Goal: Information Seeking & Learning: Check status

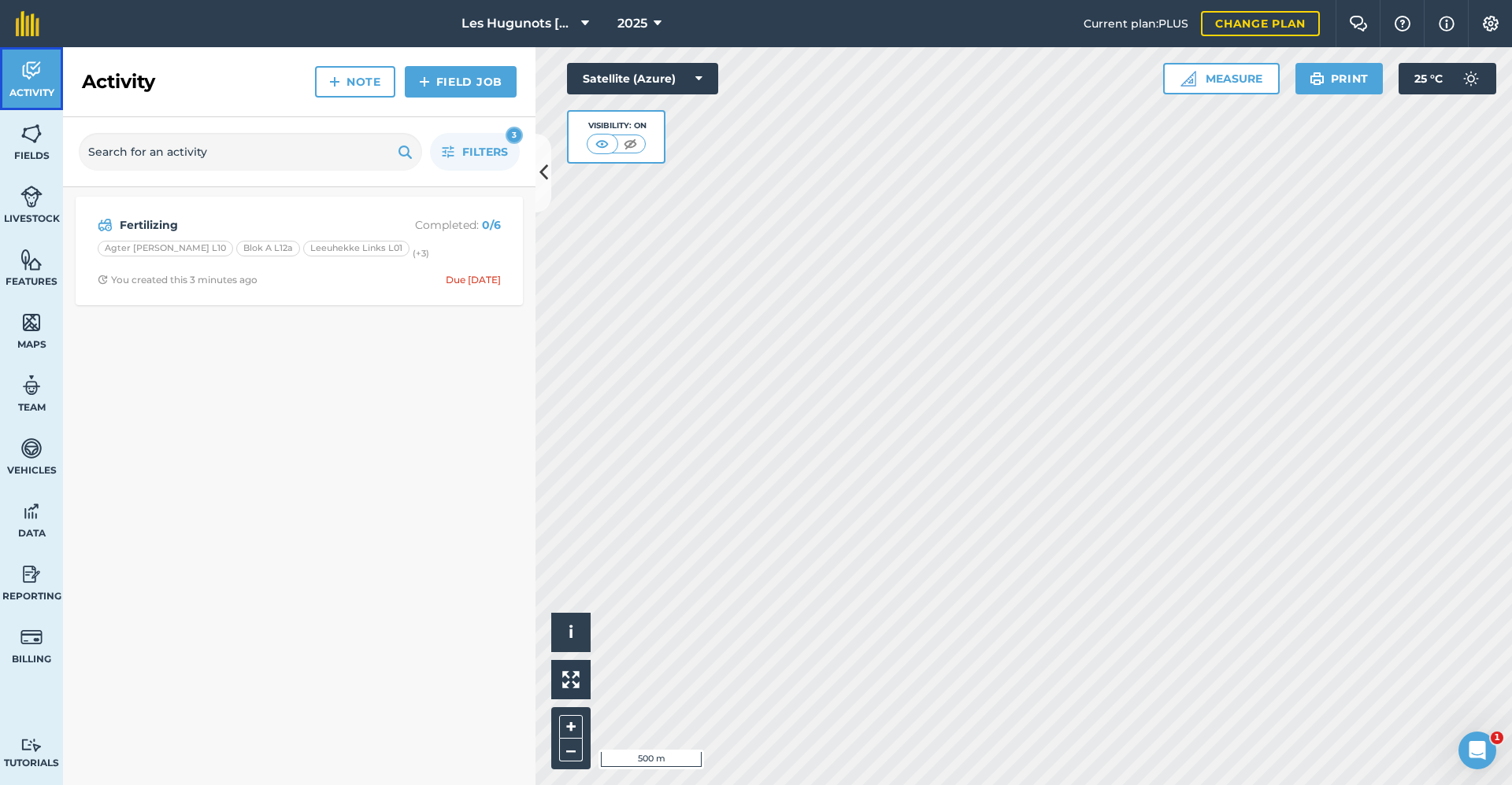
click at [44, 92] on span "Activity" at bounding box center [32, 93] width 63 height 12
click at [465, 143] on button "Filters 3" at bounding box center [474, 151] width 90 height 38
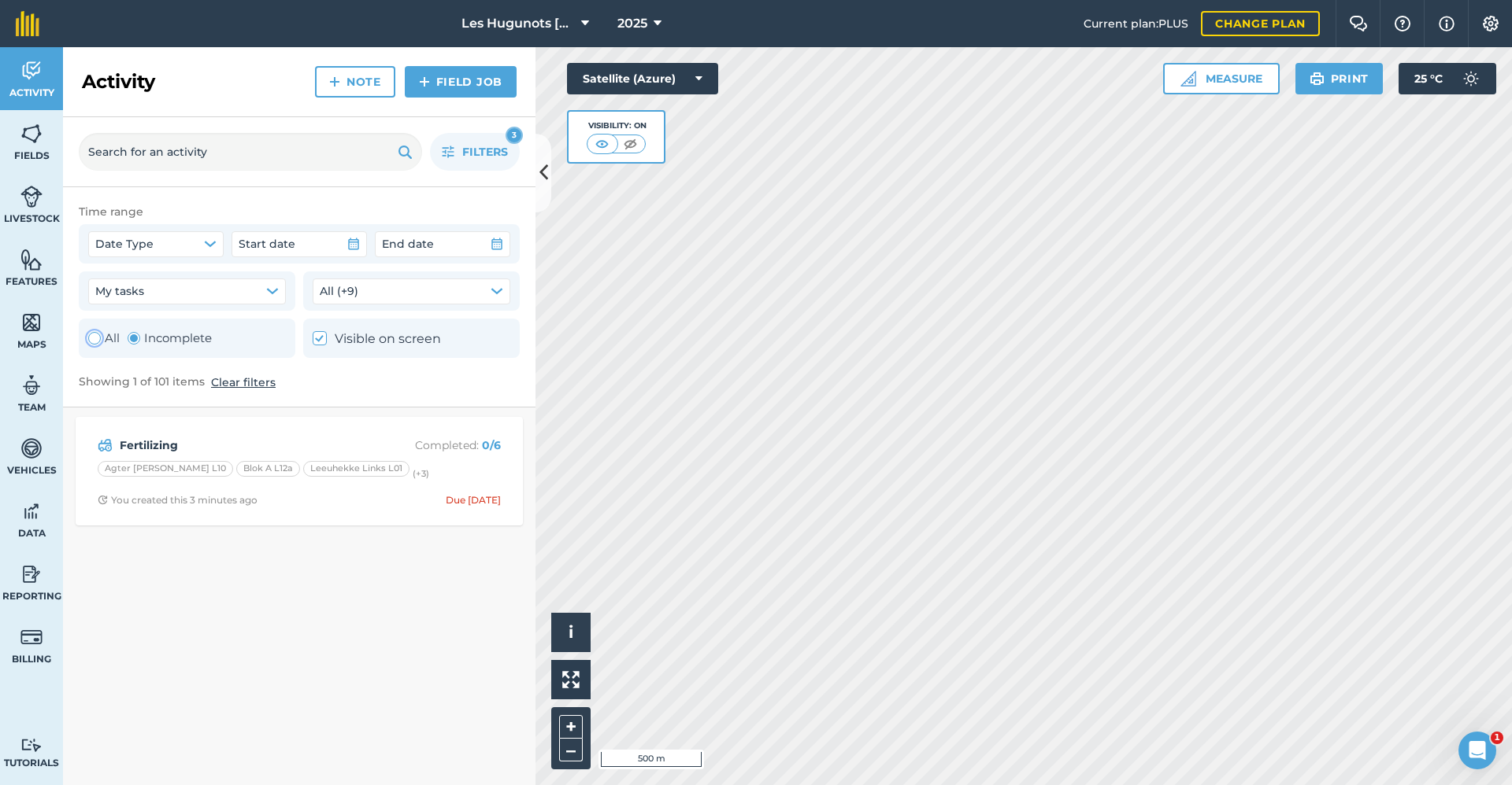
click at [99, 337] on div "Toggle Activity" at bounding box center [94, 338] width 12 height 12
radio input "true"
click at [469, 143] on span "Filters" at bounding box center [485, 152] width 46 height 18
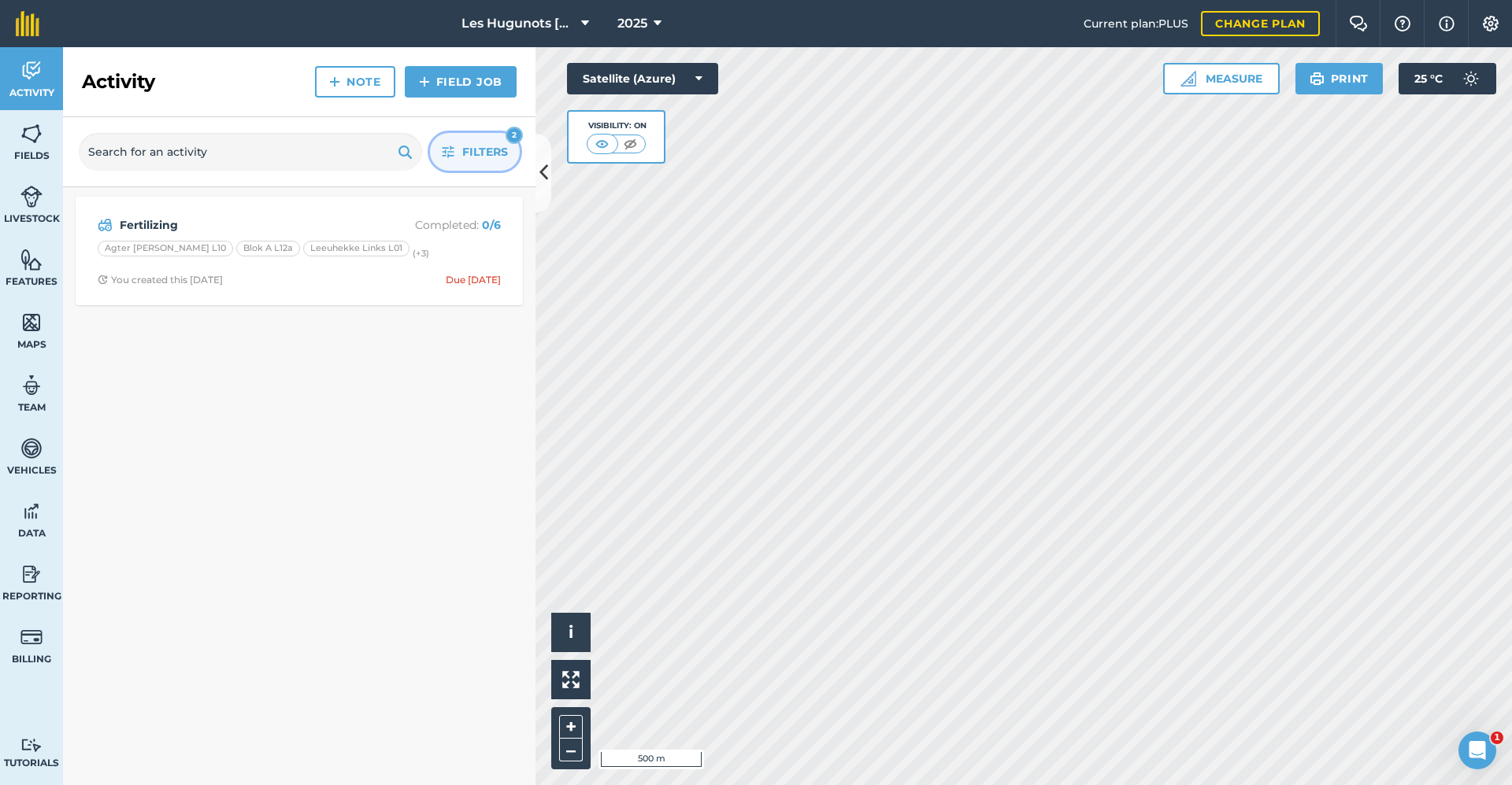
click at [485, 160] on span "Filters" at bounding box center [485, 152] width 46 height 18
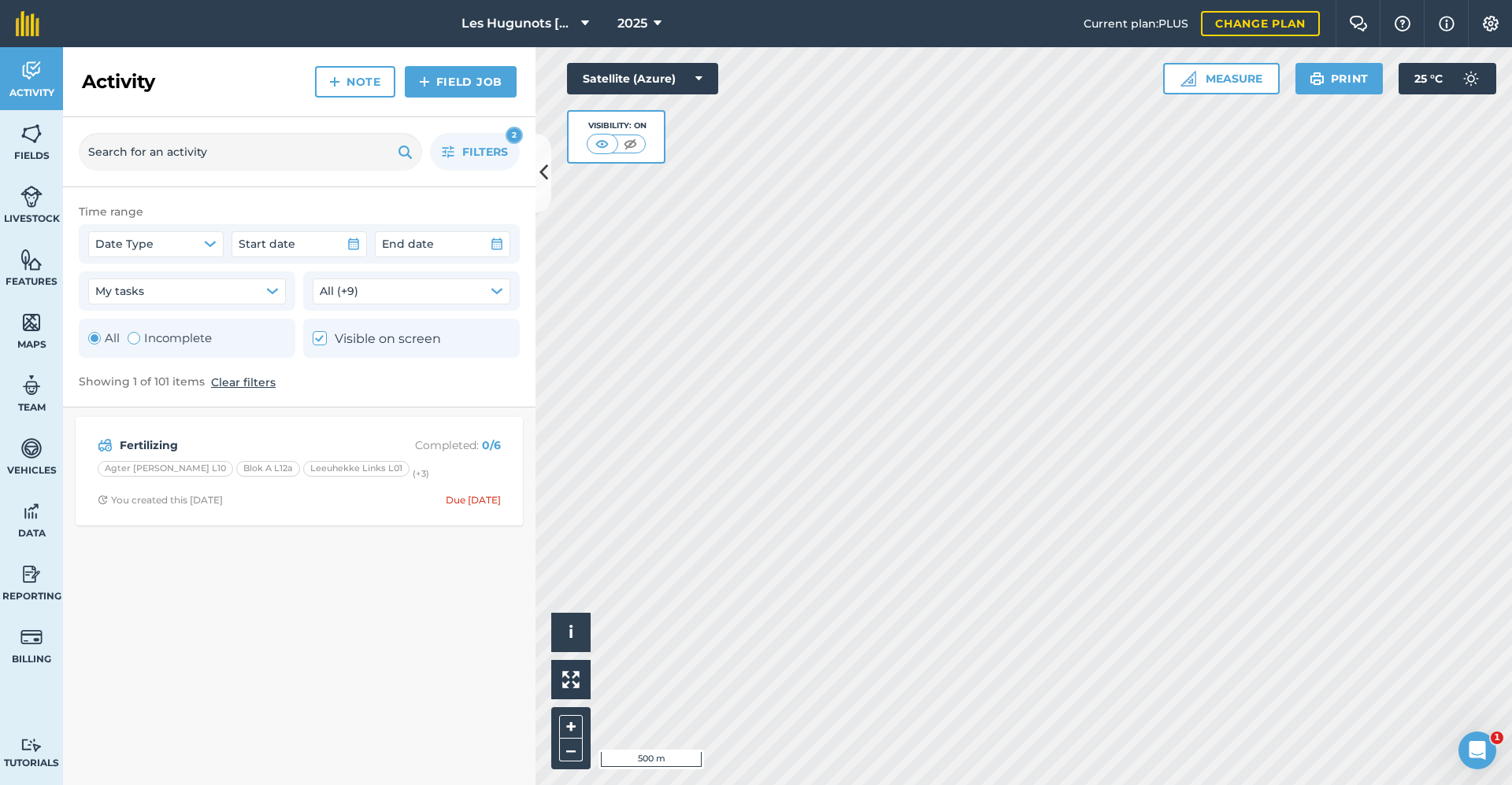
click at [237, 385] on button "Clear filters" at bounding box center [242, 383] width 64 height 18
checkbox input "false"
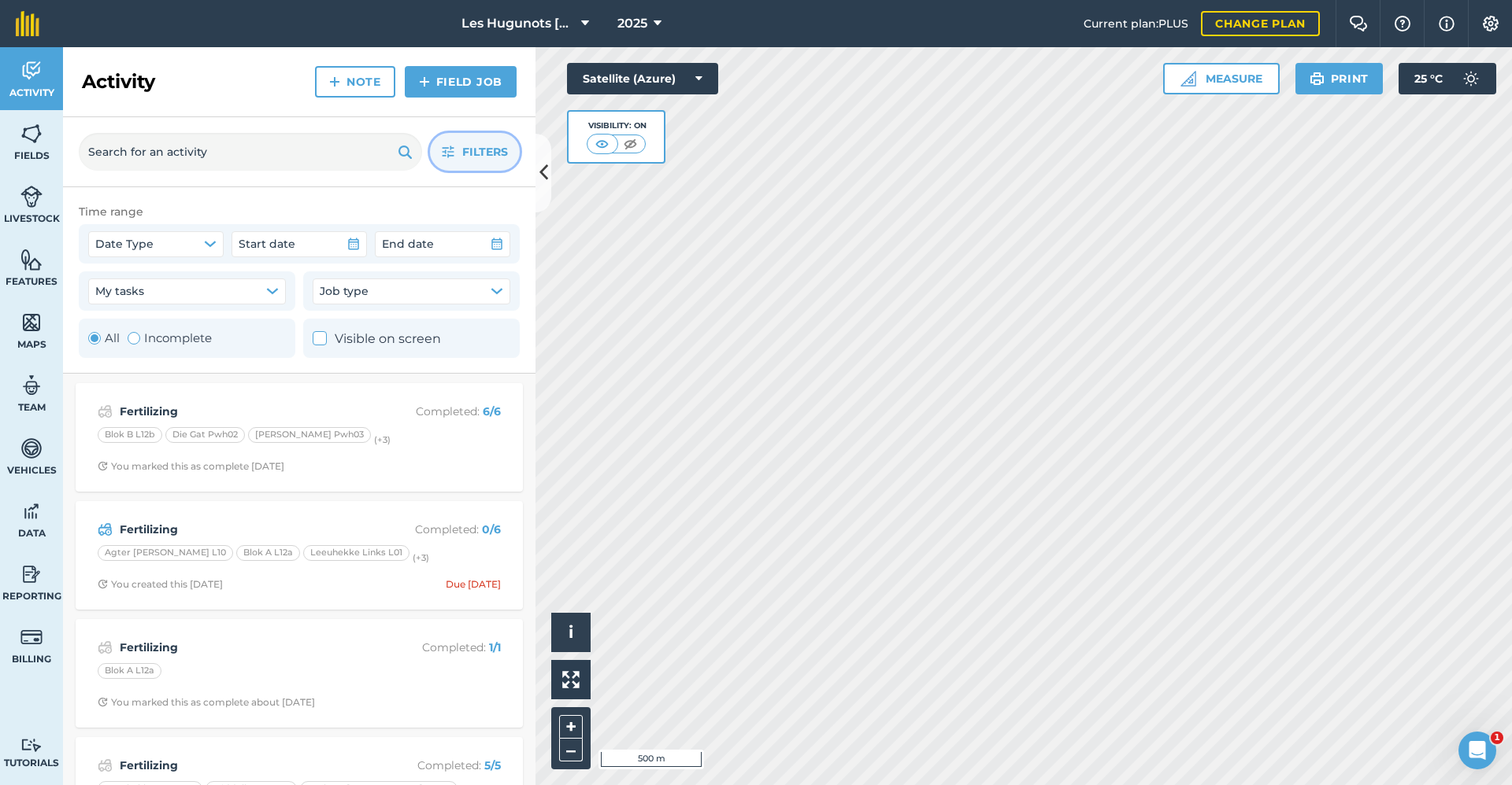
click at [474, 160] on span "Filters" at bounding box center [485, 152] width 46 height 18
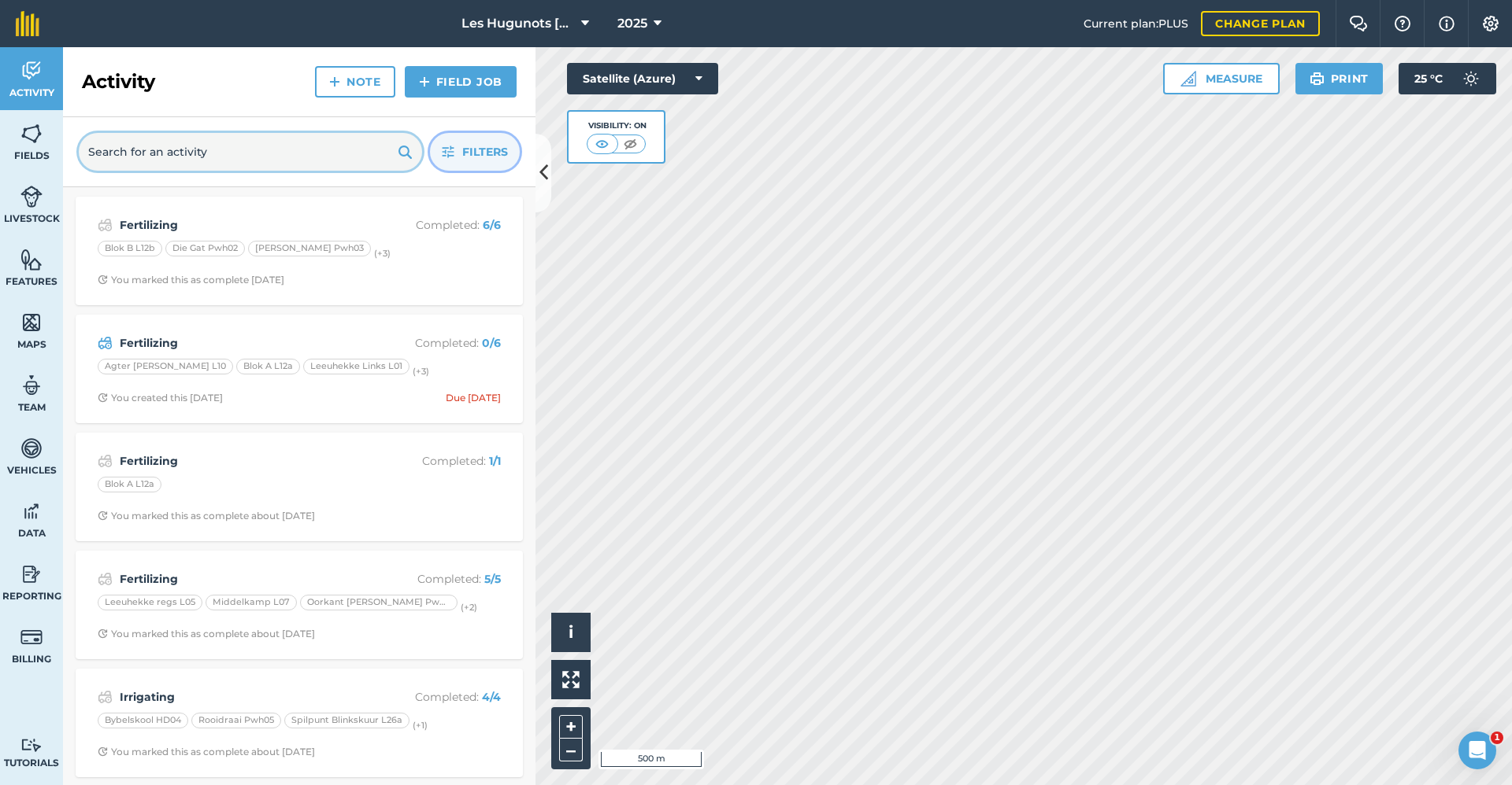
click at [271, 139] on input "text" at bounding box center [250, 151] width 344 height 38
click at [474, 155] on span "Filters" at bounding box center [485, 152] width 46 height 18
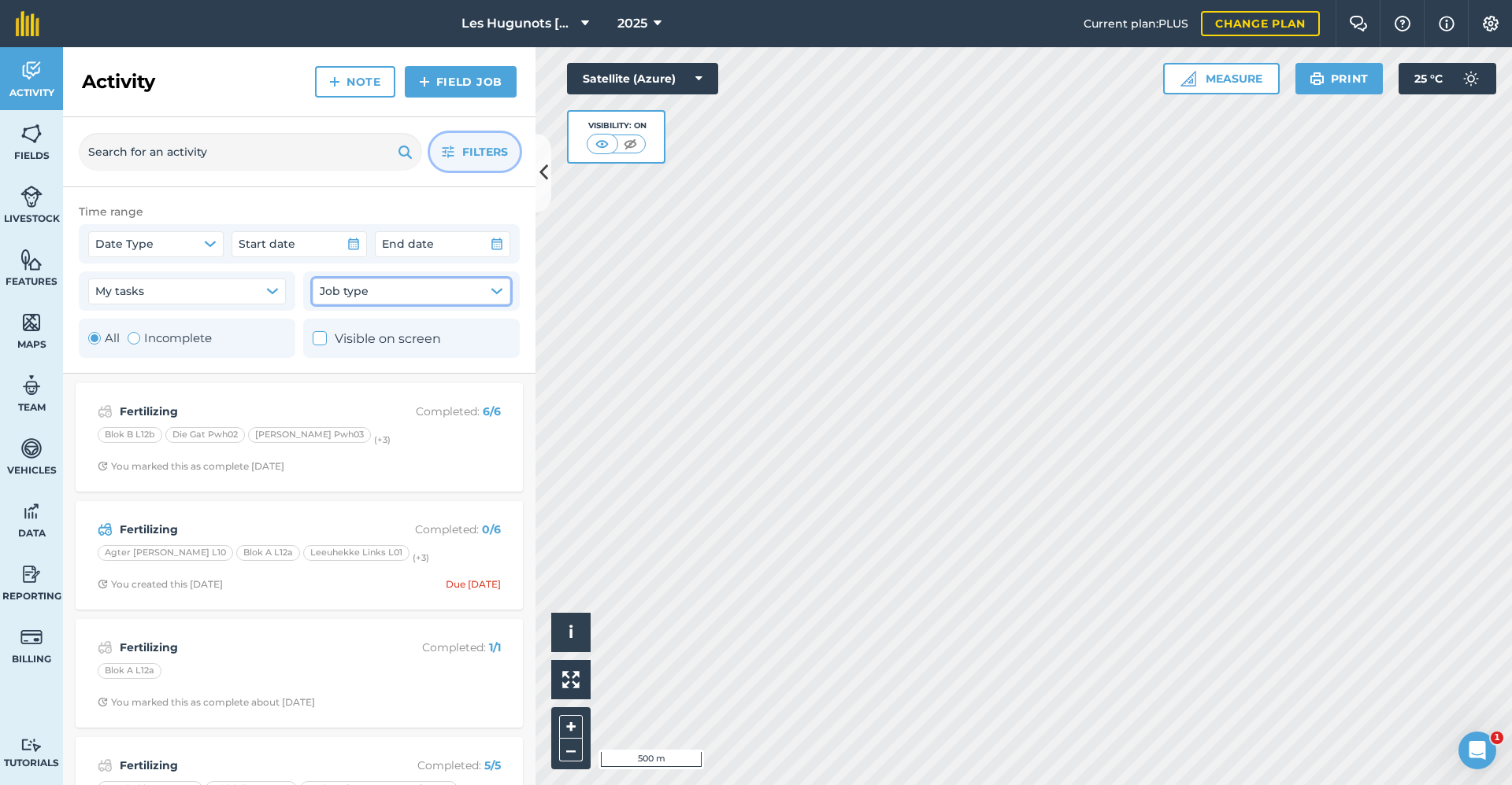
click at [372, 295] on button "Job type" at bounding box center [411, 291] width 198 height 25
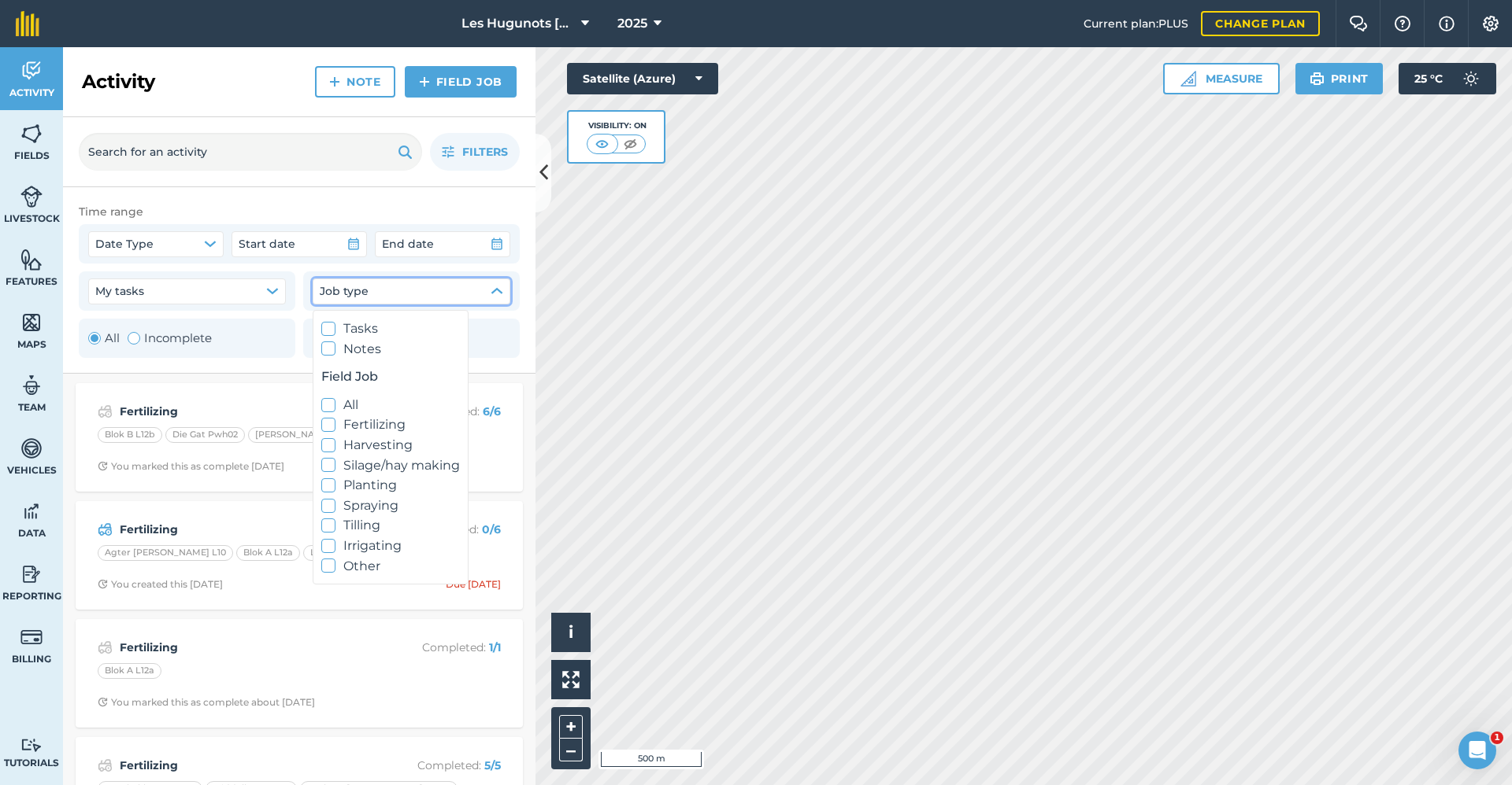
click at [332, 507] on icon at bounding box center [329, 506] width 11 height 11
checkbox input "true"
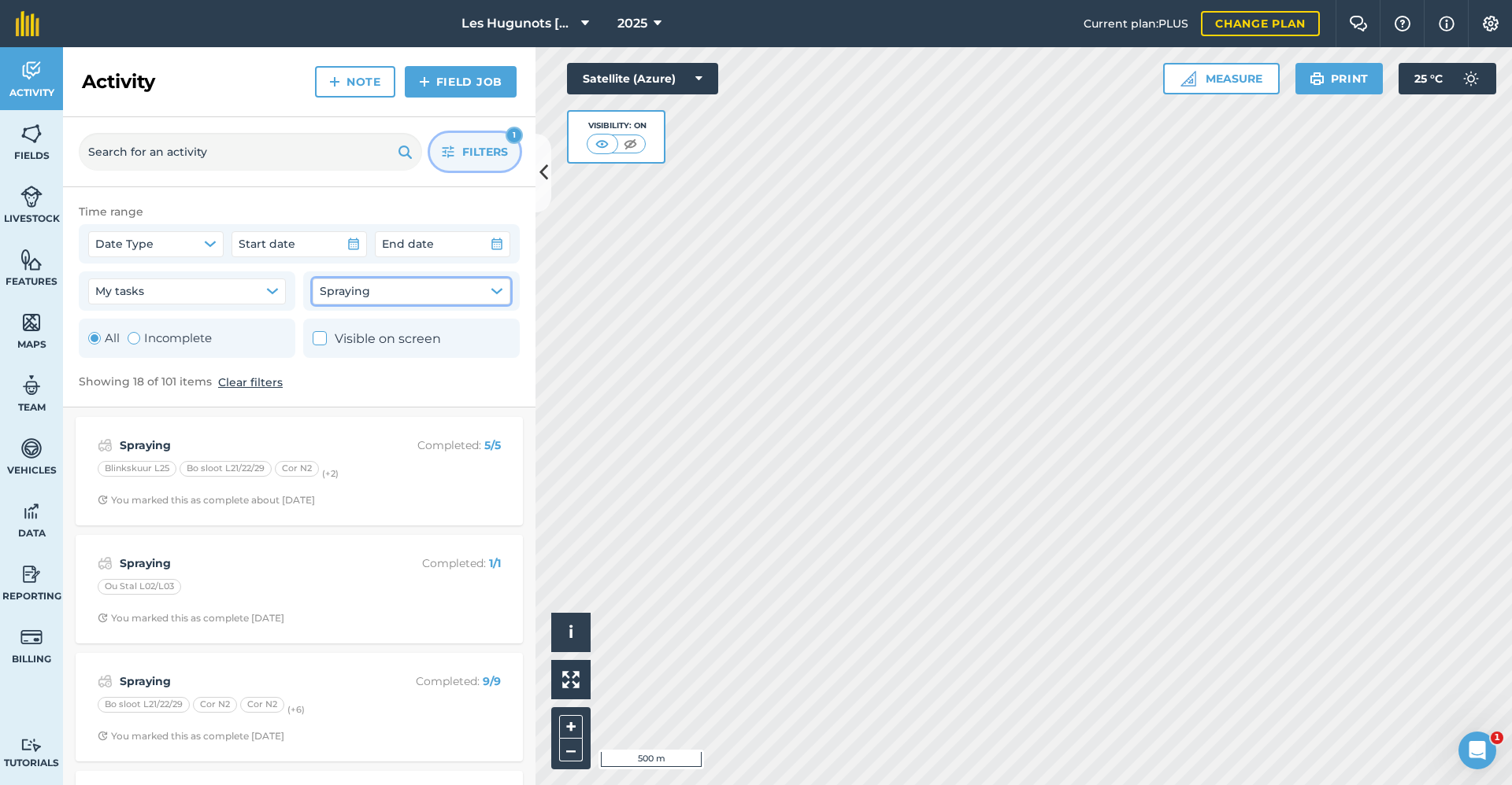
click at [475, 160] on span "Filters" at bounding box center [485, 152] width 46 height 18
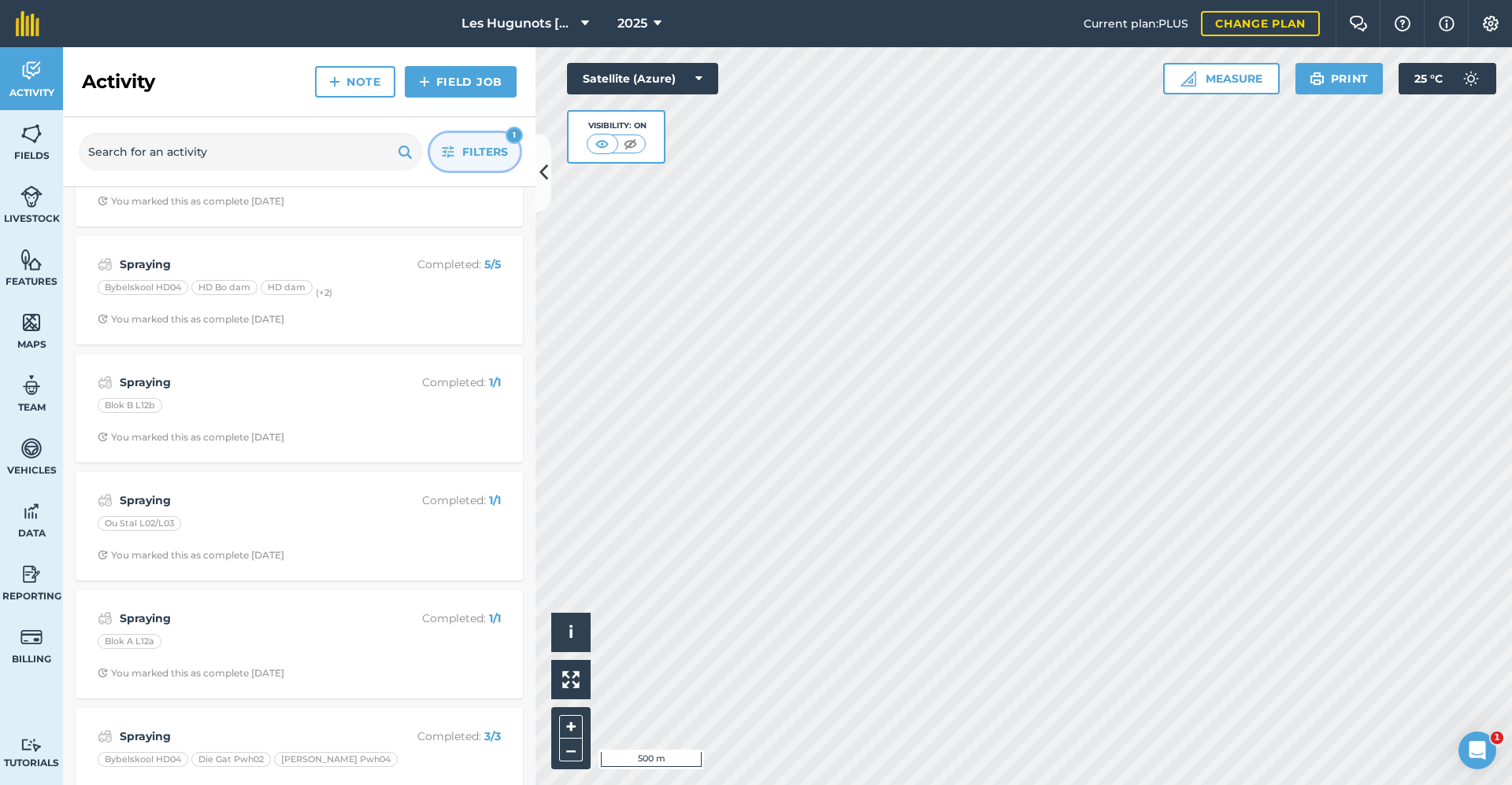
scroll to position [1536, 0]
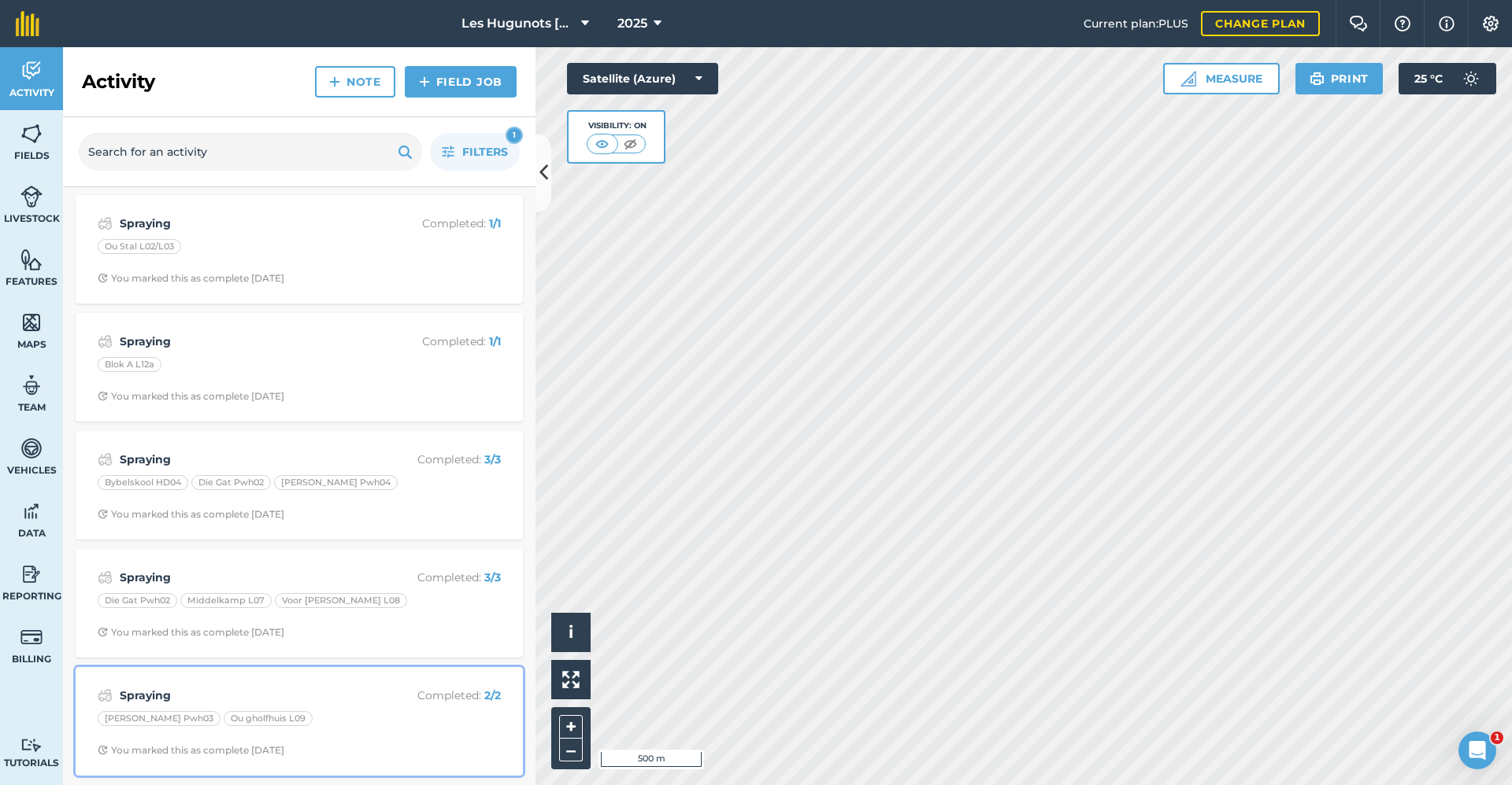
click at [357, 706] on div "Spraying Completed : 2 / 2 [PERSON_NAME] Pwh03 Ou gholfhuis L09 You marked this…" at bounding box center [300, 722] width 429 height 90
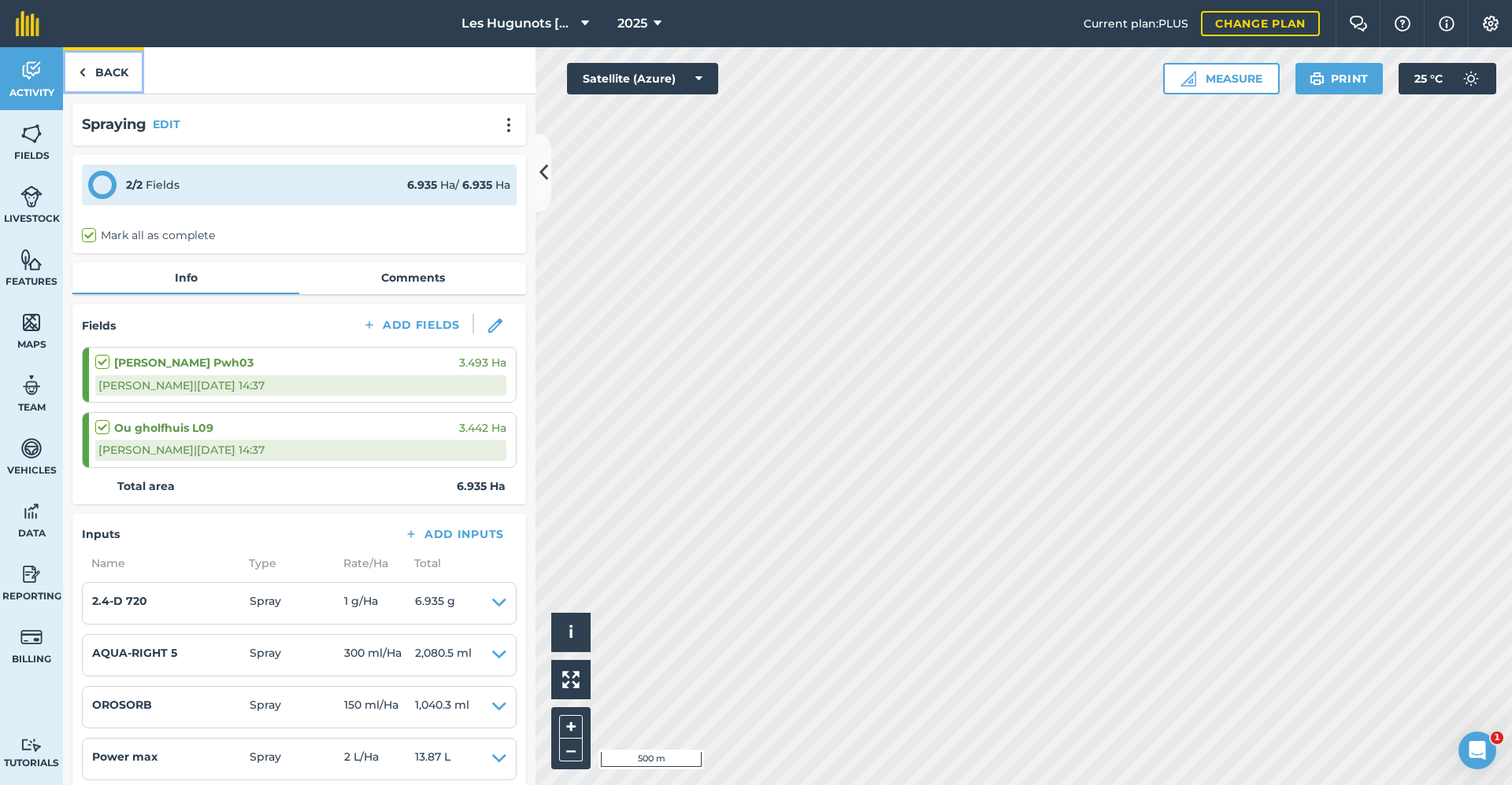
click at [127, 72] on link "Back" at bounding box center [104, 70] width 81 height 47
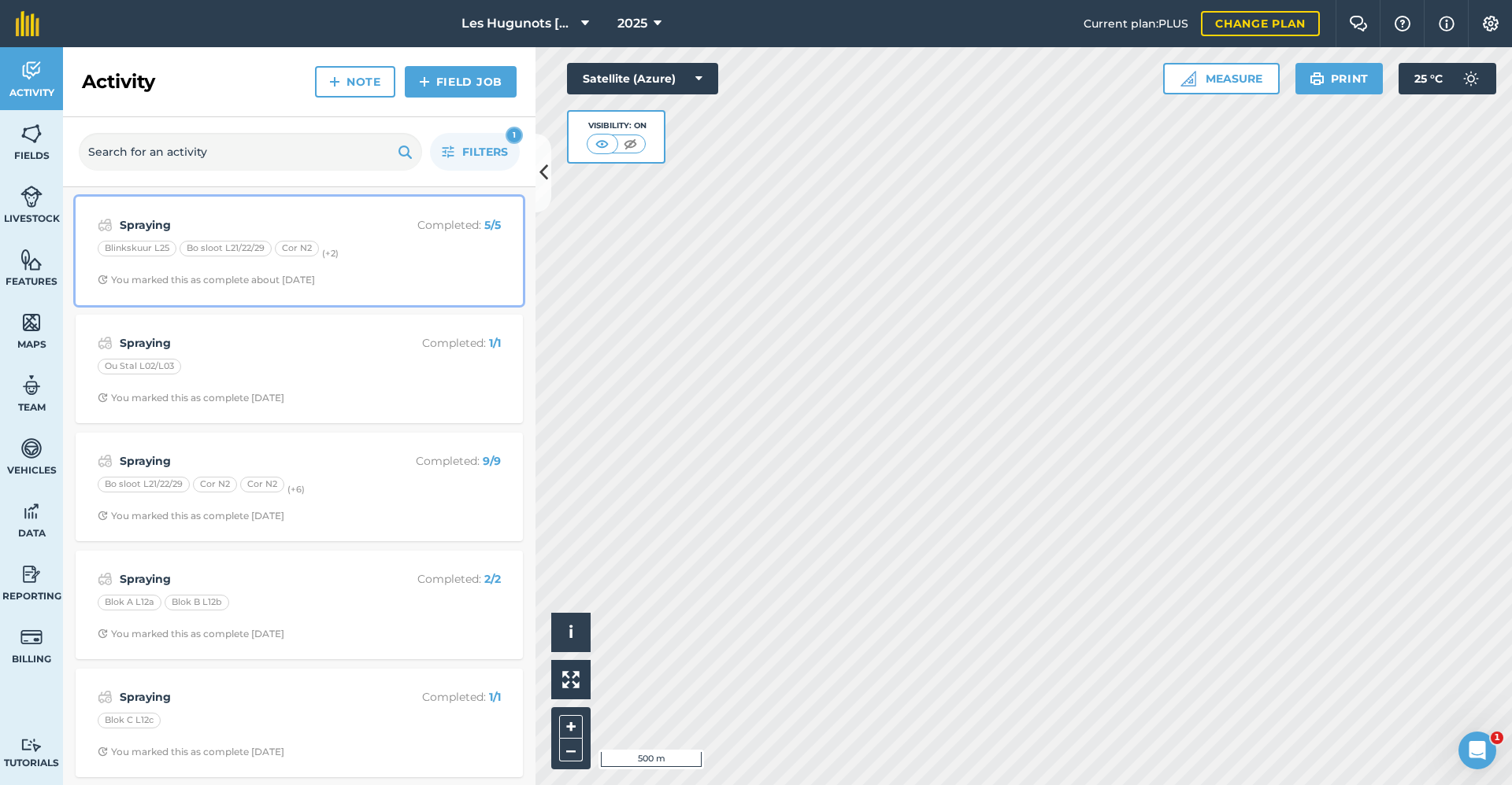
click at [365, 272] on div "Spraying Completed : 5 / 5 Blinkskuur L25 Bo sloot L21/22/29 Cor N2 (+ 2 ) You …" at bounding box center [300, 251] width 429 height 90
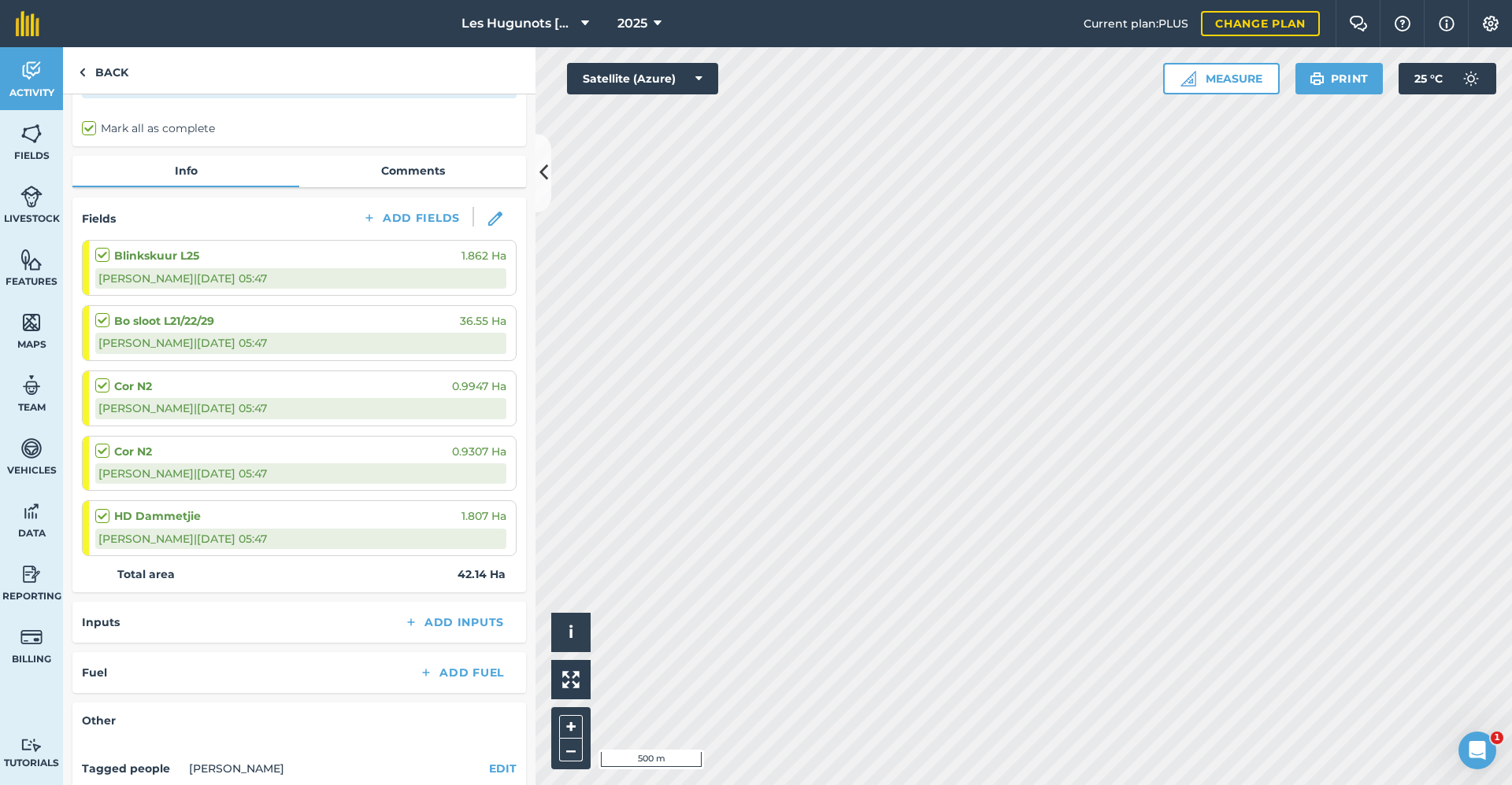
scroll to position [239, 0]
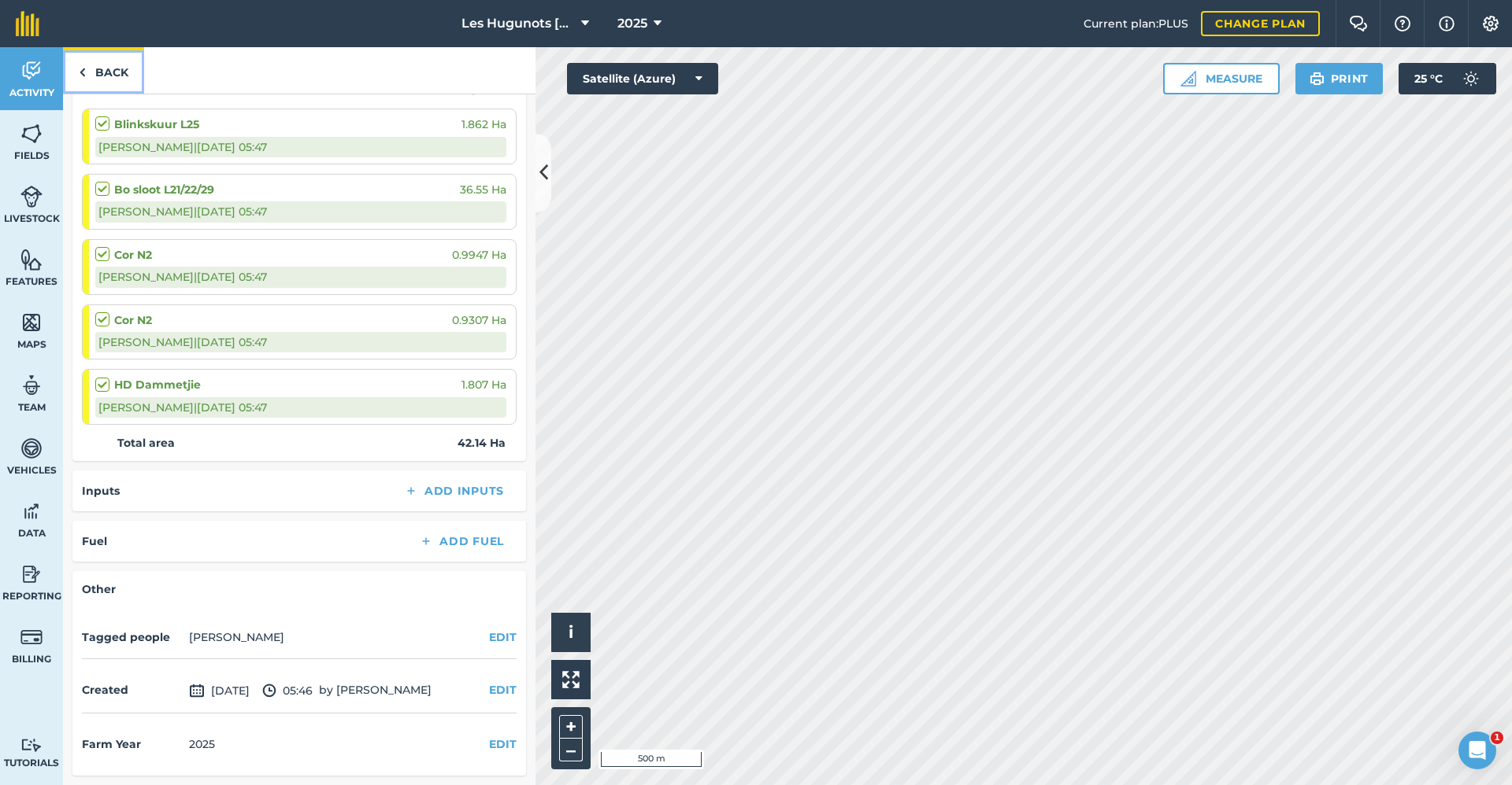
click at [112, 89] on link "Back" at bounding box center [104, 70] width 81 height 47
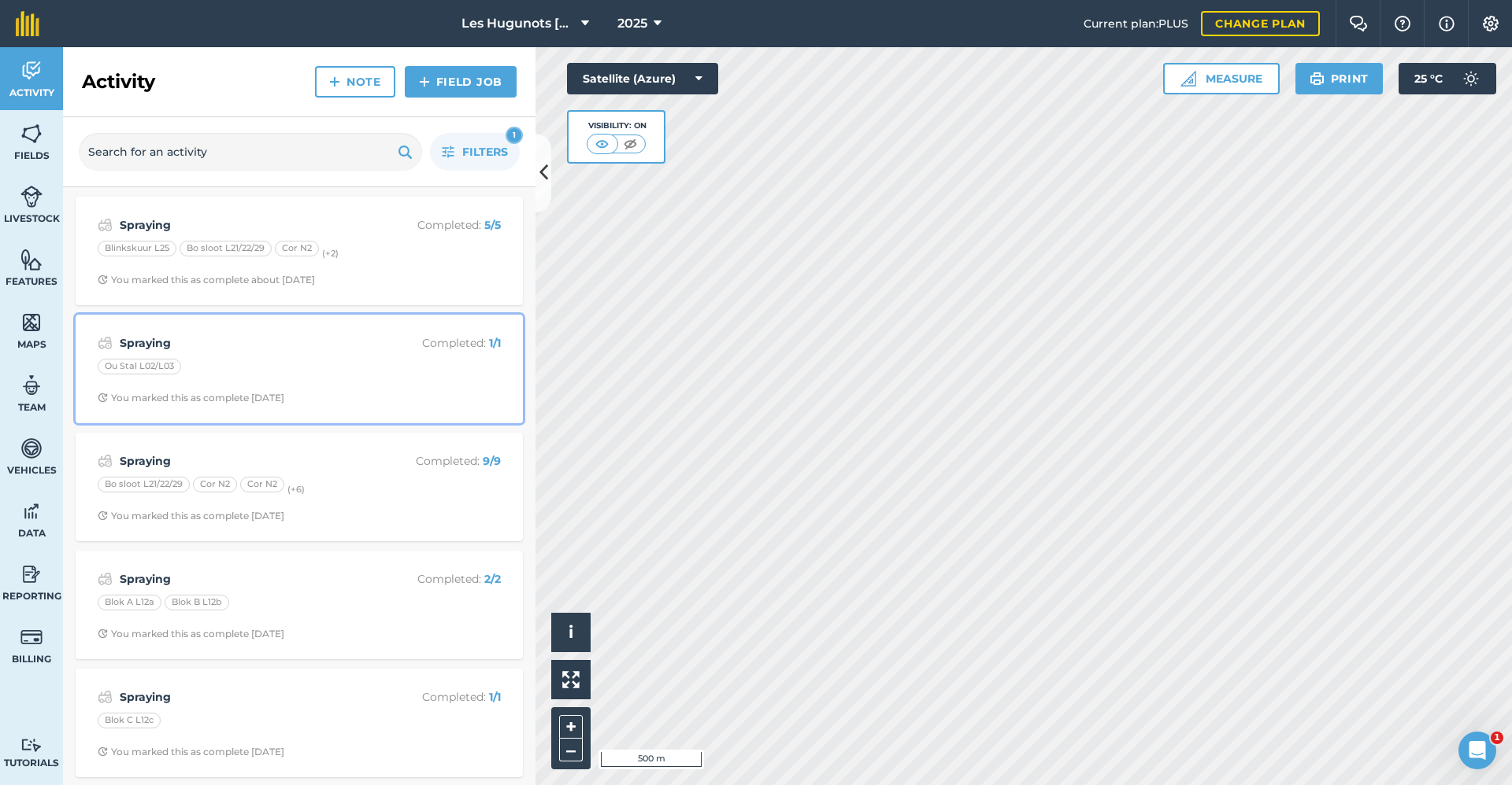
click at [257, 344] on strong "Spraying" at bounding box center [244, 343] width 250 height 18
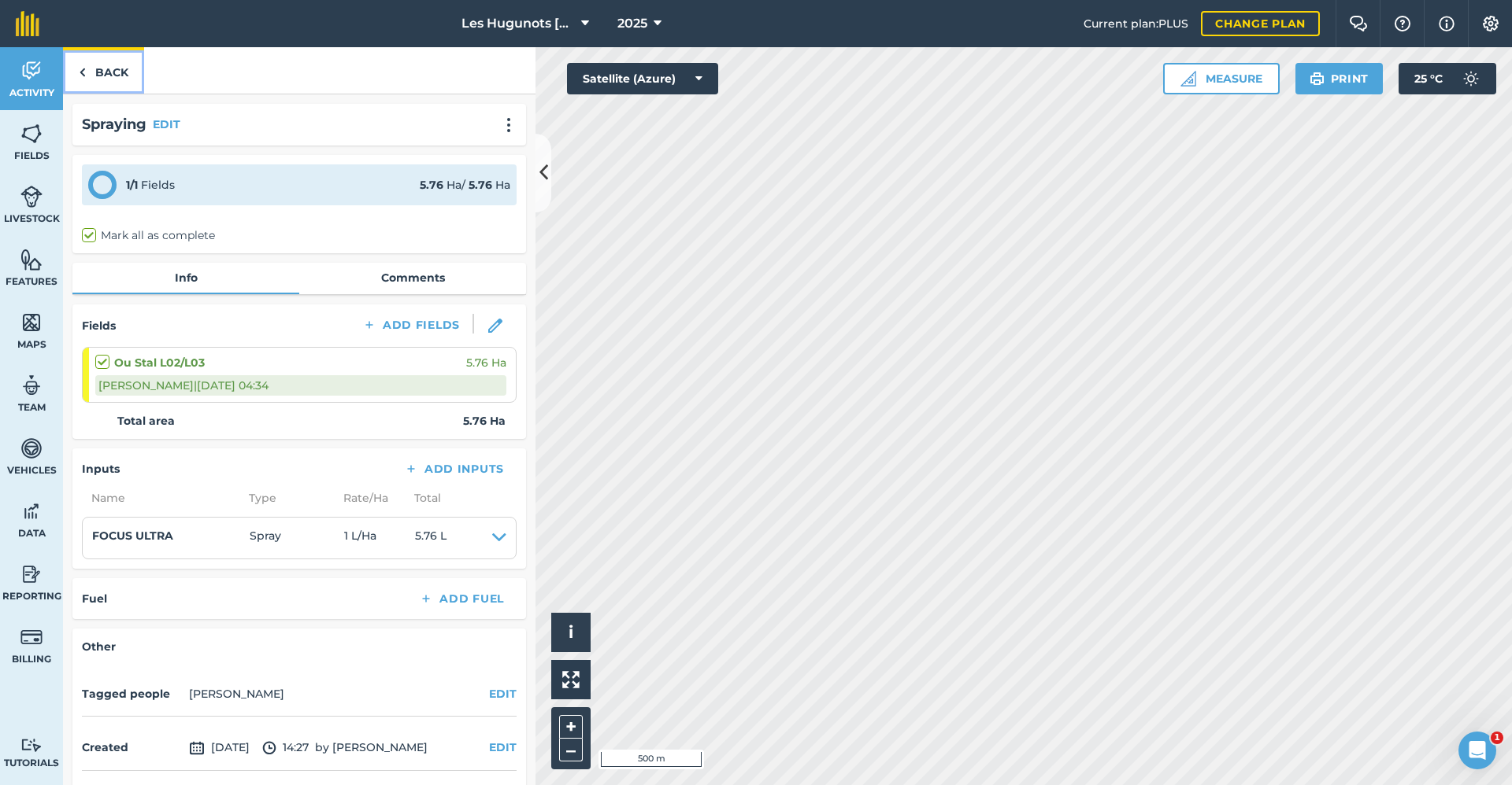
click at [121, 70] on link "Back" at bounding box center [104, 70] width 81 height 47
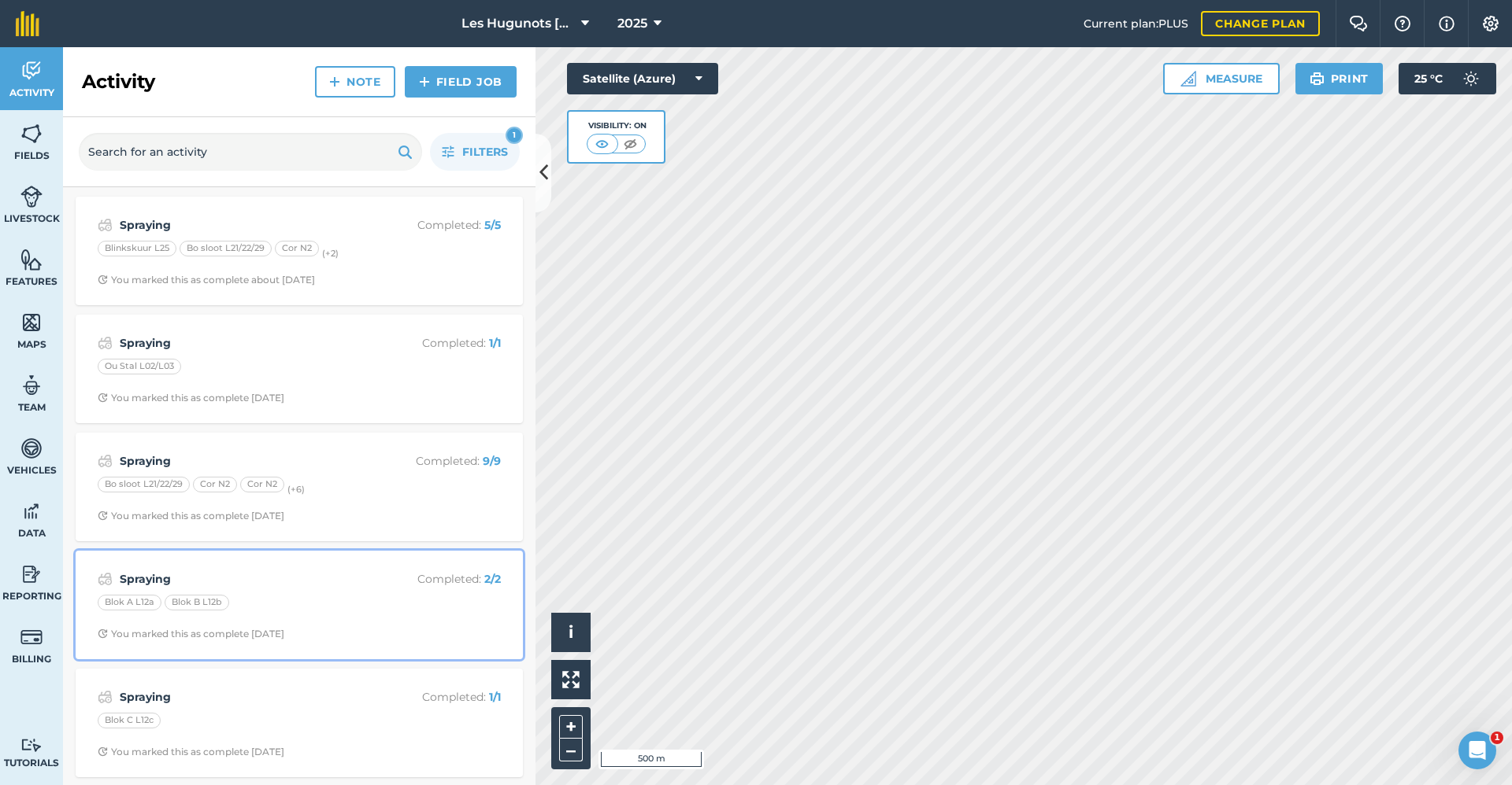
click at [247, 586] on strong "Spraying" at bounding box center [244, 580] width 250 height 18
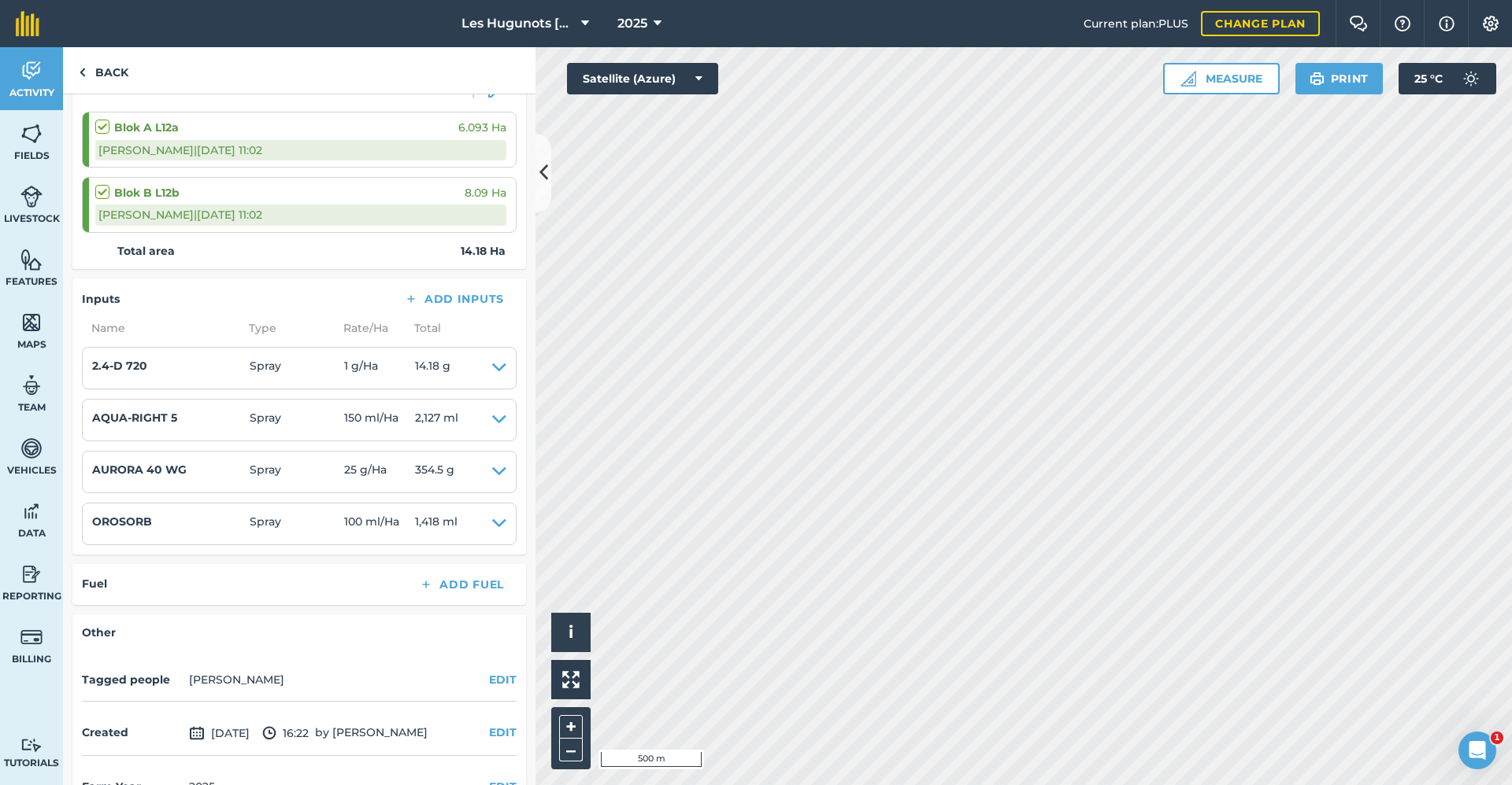
scroll to position [236, 0]
